Goal: Task Accomplishment & Management: Use online tool/utility

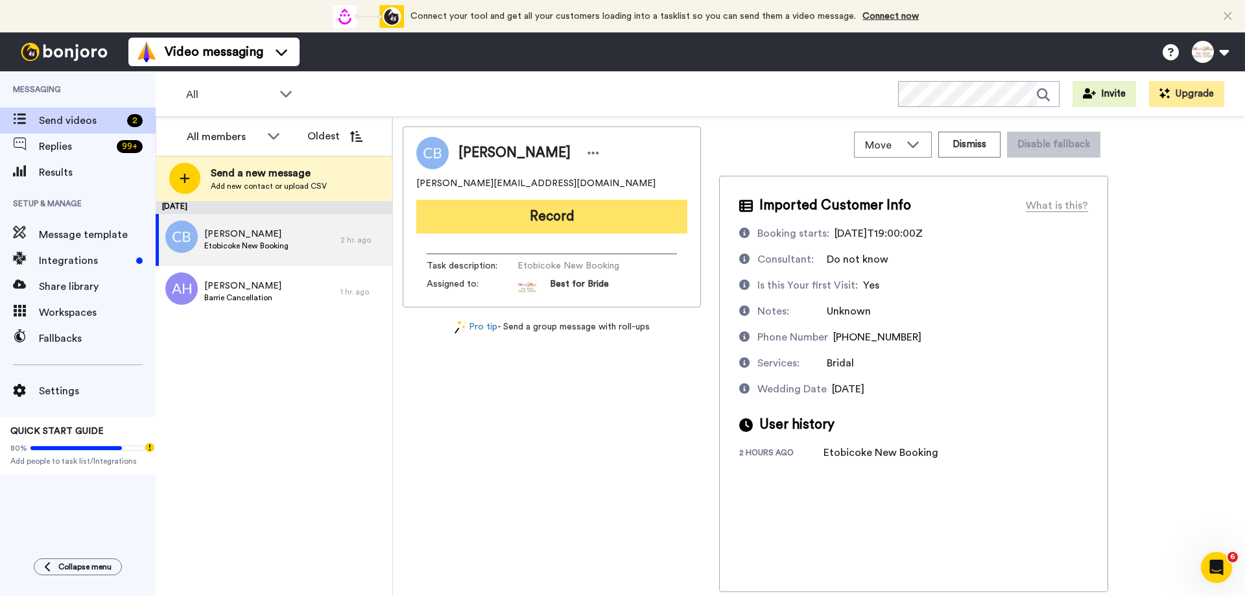
click at [536, 224] on button "Record" at bounding box center [551, 217] width 271 height 34
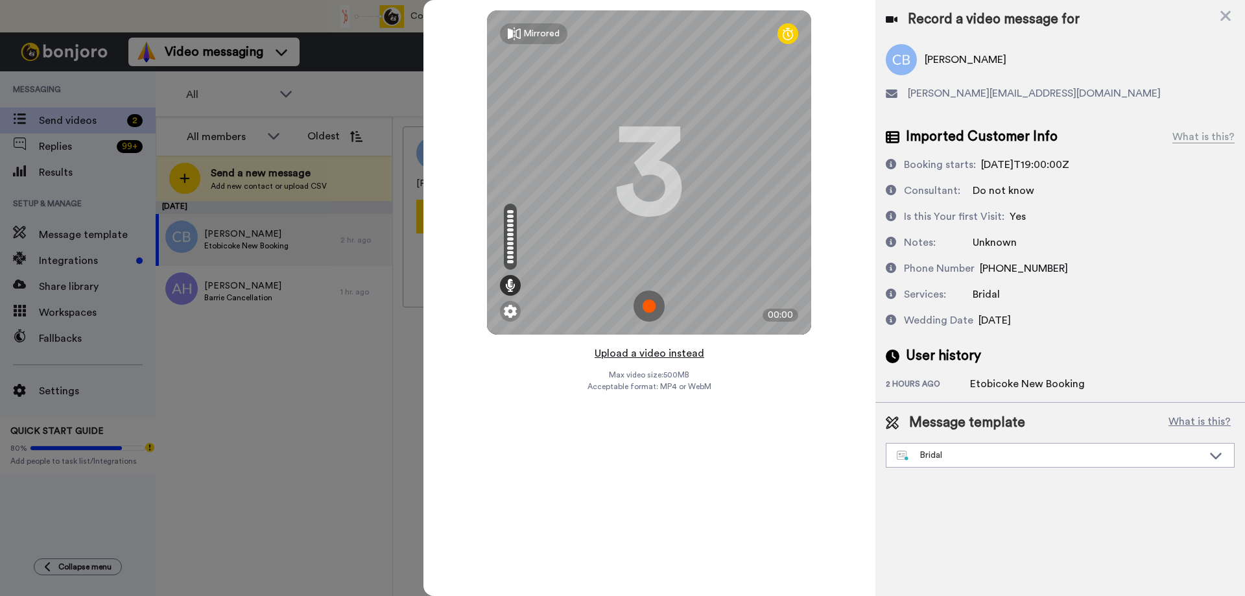
click at [644, 356] on button "Upload a video instead" at bounding box center [649, 353] width 117 height 17
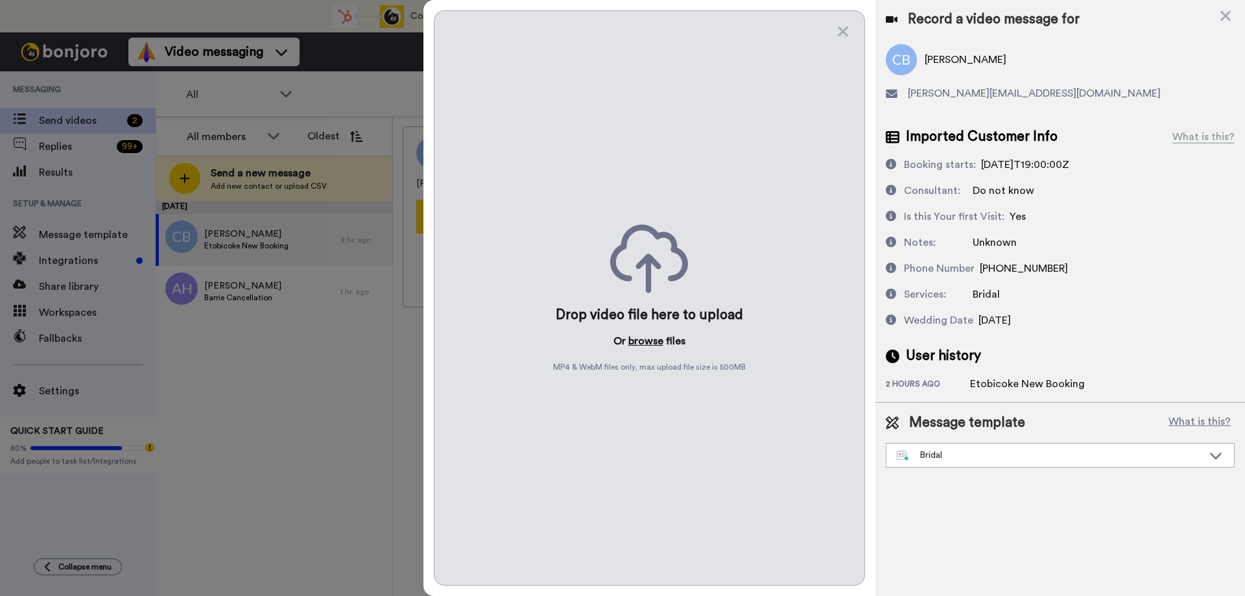
click at [646, 337] on button "browse" at bounding box center [645, 341] width 35 height 16
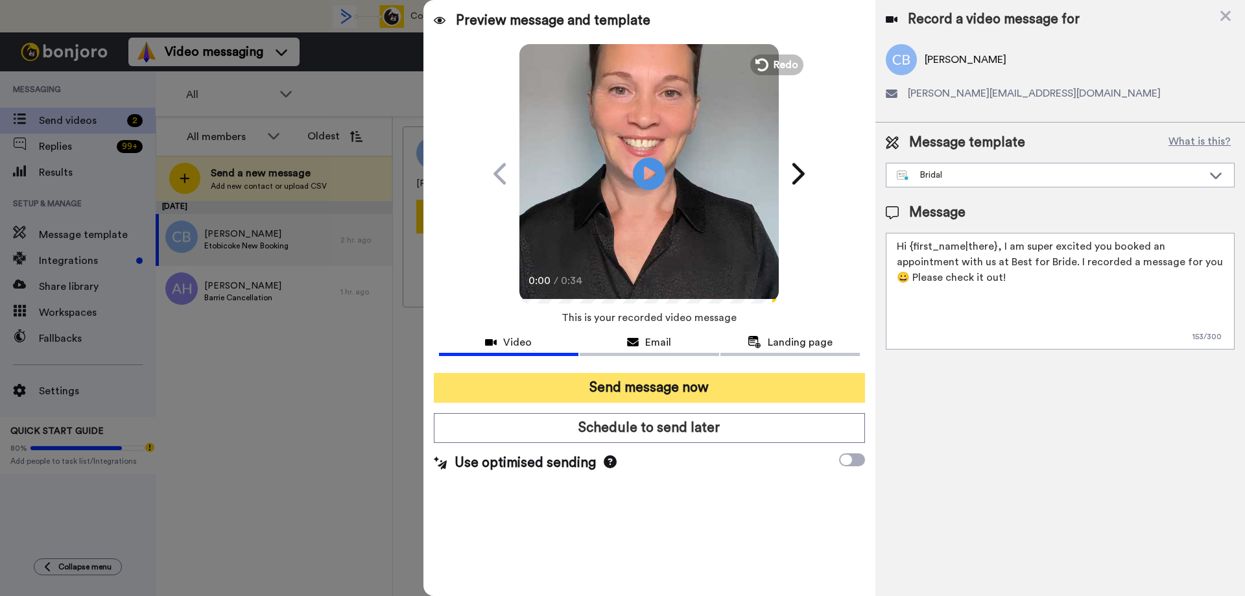
click at [630, 396] on button "Send message now" at bounding box center [649, 388] width 431 height 30
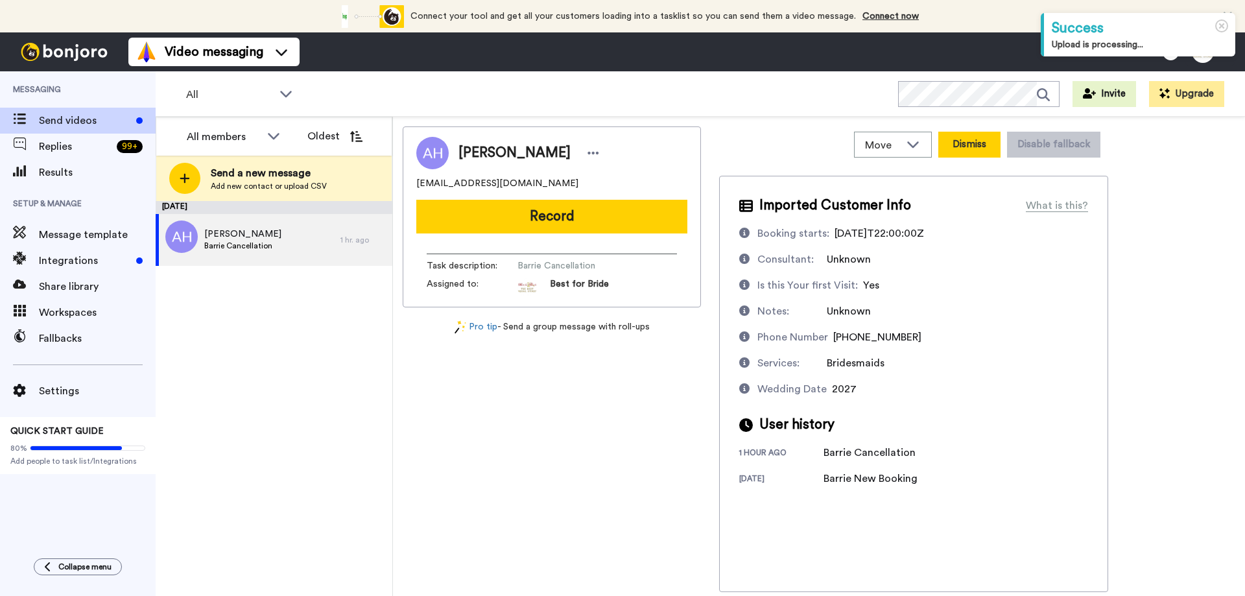
click at [972, 145] on button "Dismiss" at bounding box center [969, 145] width 62 height 26
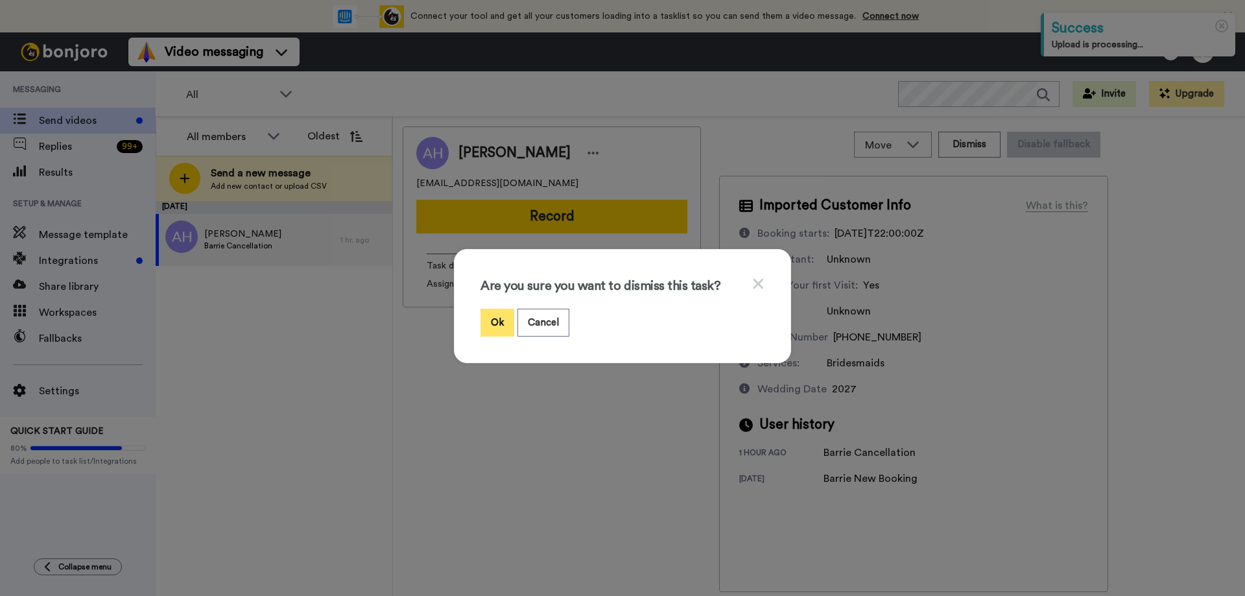
click at [491, 322] on button "Ok" at bounding box center [497, 323] width 34 height 28
